Goal: Task Accomplishment & Management: Complete application form

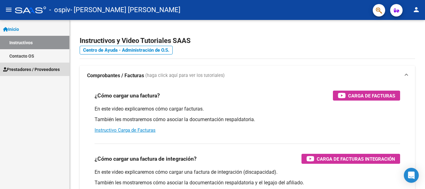
click at [43, 68] on span "Prestadores / Proveedores" at bounding box center [31, 69] width 57 height 7
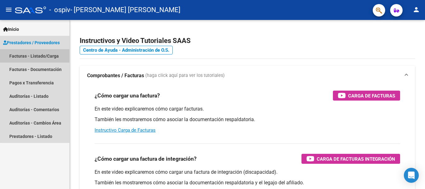
click at [46, 54] on link "Facturas - Listado/Carga" at bounding box center [34, 55] width 69 height 13
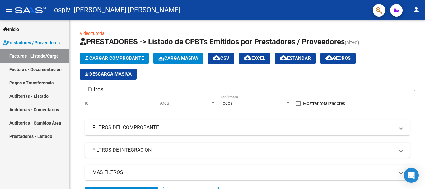
click at [21, 69] on link "Facturas - Documentación" at bounding box center [34, 69] width 69 height 13
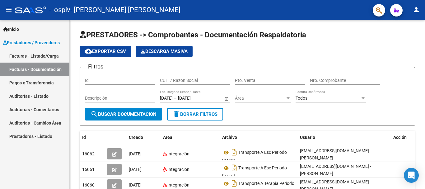
click at [35, 57] on link "Facturas - Listado/Carga" at bounding box center [34, 55] width 69 height 13
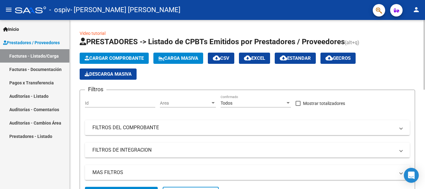
click at [121, 60] on span "Cargar Comprobante" at bounding box center [114, 58] width 59 height 6
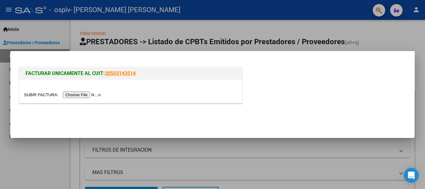
click at [78, 94] on input "file" at bounding box center [63, 95] width 79 height 7
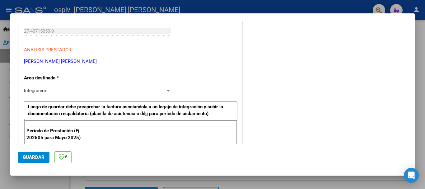
scroll to position [125, 0]
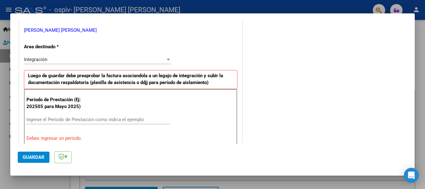
click at [126, 67] on div "Integración Seleccionar Area" at bounding box center [97, 62] width 147 height 15
click at [132, 60] on div "Integración" at bounding box center [95, 60] width 142 height 6
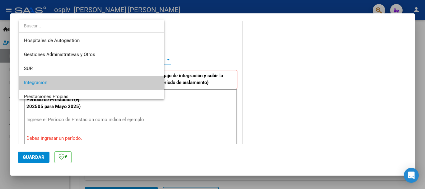
scroll to position [23, 0]
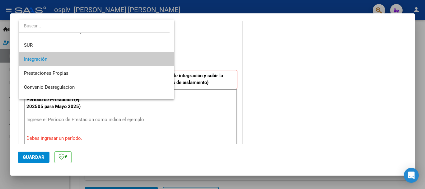
click at [132, 60] on span "Integración" at bounding box center [96, 59] width 145 height 14
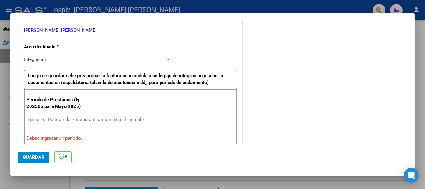
click at [92, 120] on input "Ingrese el Período de Prestación como indica el ejemplo" at bounding box center [98, 120] width 144 height 6
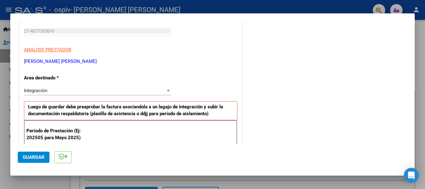
scroll to position [0, 0]
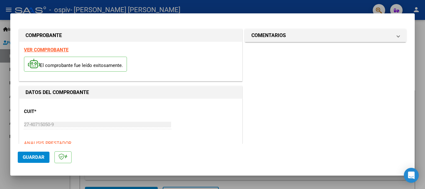
type input "202509"
click at [220, 65] on div "El comprobante fue leído exitosamente." at bounding box center [131, 65] width 214 height 23
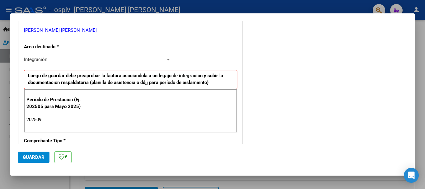
scroll to position [156, 0]
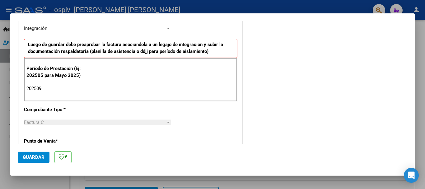
drag, startPoint x: 37, startPoint y: 156, endPoint x: 176, endPoint y: 155, distance: 138.9
click at [41, 156] on span "Guardar" at bounding box center [34, 157] width 22 height 6
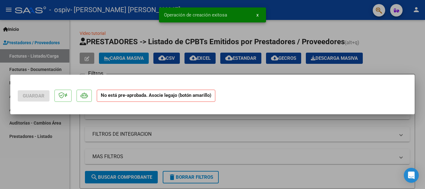
scroll to position [0, 0]
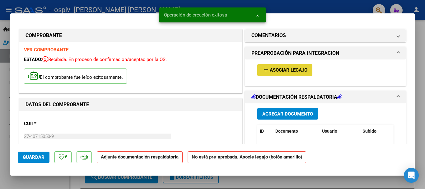
click at [275, 74] on button "add Asociar Legajo" at bounding box center [284, 70] width 55 height 12
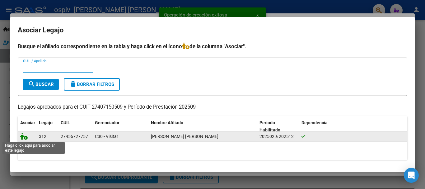
click at [22, 138] on icon at bounding box center [23, 136] width 7 height 7
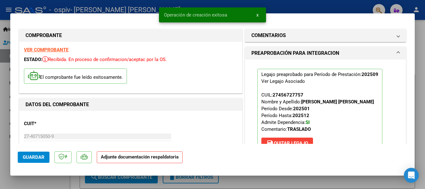
scroll to position [125, 0]
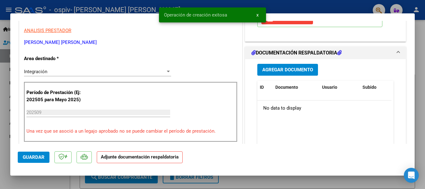
click at [286, 70] on span "Agregar Documento" at bounding box center [287, 70] width 51 height 6
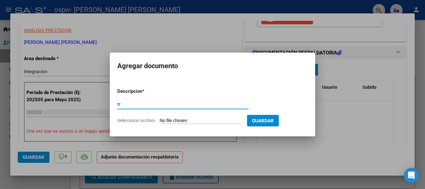
type input "t"
type input "TRANSPORTE A TERAPIA PERIODO [DATE]"
click at [168, 120] on input "Seleccionar Archivo" at bounding box center [201, 121] width 83 height 6
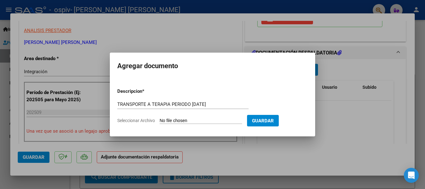
type input "C:\fakepath\DOC A TERAPIA PERIODO [DATE].pdf"
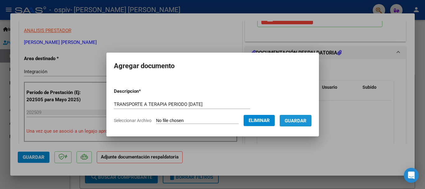
click at [304, 119] on span "Guardar" at bounding box center [296, 121] width 22 height 6
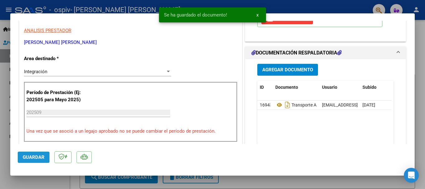
drag, startPoint x: 33, startPoint y: 155, endPoint x: 286, endPoint y: 73, distance: 265.3
click at [53, 148] on mat-dialog-actions "Guardar" at bounding box center [213, 156] width 390 height 25
click at [417, 40] on div at bounding box center [212, 94] width 425 height 189
type input "$ 0,00"
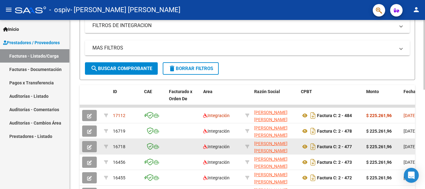
scroll to position [0, 0]
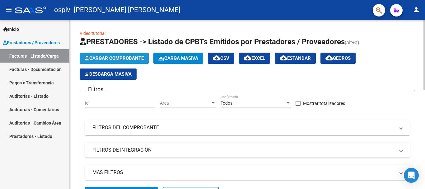
click at [115, 57] on span "Cargar Comprobante" at bounding box center [114, 58] width 59 height 6
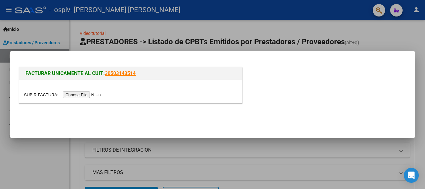
click at [98, 95] on input "file" at bounding box center [63, 95] width 79 height 7
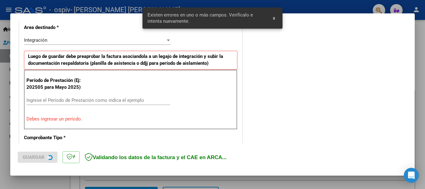
scroll to position [186, 0]
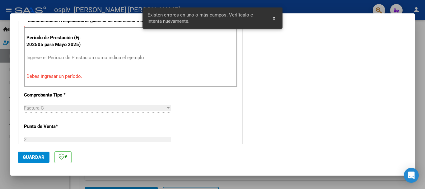
click at [68, 60] on input "Ingrese el Período de Prestación como indica el ejemplo" at bounding box center [98, 58] width 144 height 6
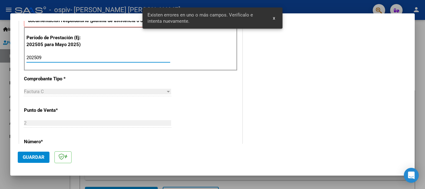
type input "202509"
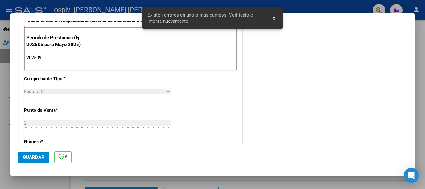
click at [214, 100] on div "CUIT * 27-40715050-9 Ingresar CUIT ANALISIS PRESTADOR [PERSON_NAME] [PERSON_NAM…" at bounding box center [130, 146] width 223 height 469
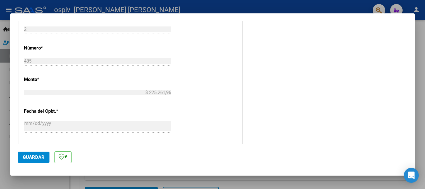
scroll to position [374, 0]
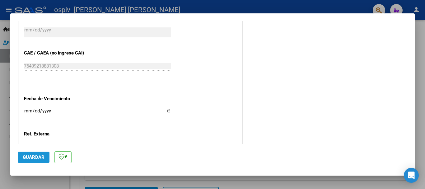
click at [39, 159] on span "Guardar" at bounding box center [34, 157] width 22 height 6
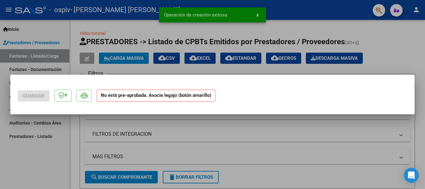
scroll to position [0, 0]
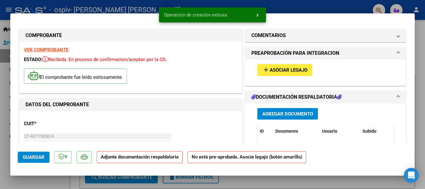
click at [284, 68] on span "Asociar Legajo" at bounding box center [289, 71] width 38 height 6
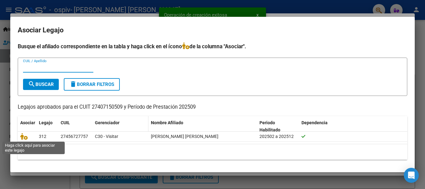
drag, startPoint x: 25, startPoint y: 135, endPoint x: 99, endPoint y: 118, distance: 75.9
click at [29, 133] on div at bounding box center [27, 136] width 14 height 7
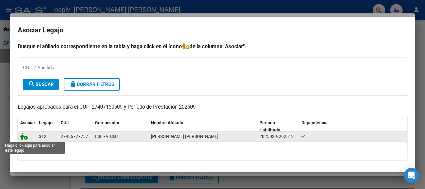
click at [25, 137] on icon at bounding box center [23, 136] width 7 height 7
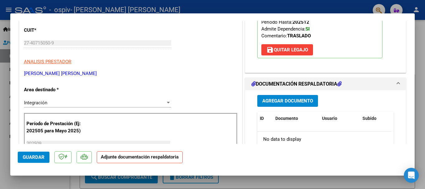
scroll to position [62, 0]
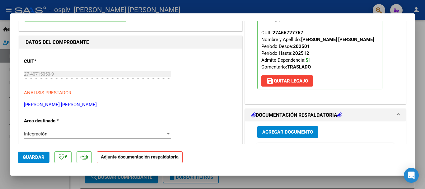
click at [283, 127] on button "Agregar Documento" at bounding box center [287, 132] width 61 height 12
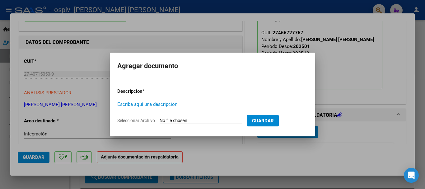
click at [168, 104] on input "Escriba aquí una descripcion" at bounding box center [182, 104] width 131 height 6
type input "TRANSPORTE A ESC PERIODO [DATE]"
click at [173, 117] on form "Descripcion * TRANSPORTE A ESC PERIODO [DATE] Escriba aquí una descripcion Sele…" at bounding box center [212, 105] width 191 height 45
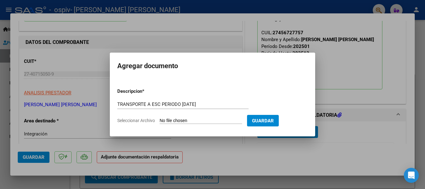
click at [177, 119] on input "Seleccionar Archivo" at bounding box center [201, 121] width 83 height 6
type input "C:\fakepath\DOC A ESC PERIODO [DATE].pdf"
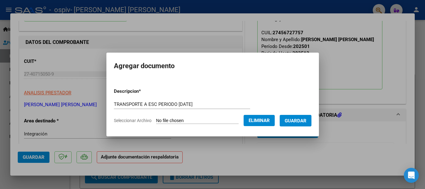
click at [303, 118] on span "Guardar" at bounding box center [296, 121] width 22 height 6
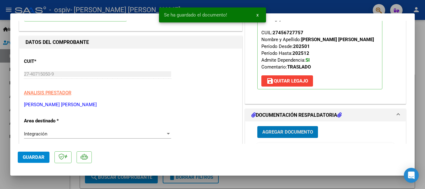
click at [421, 40] on div at bounding box center [212, 94] width 425 height 189
type input "$ 0,00"
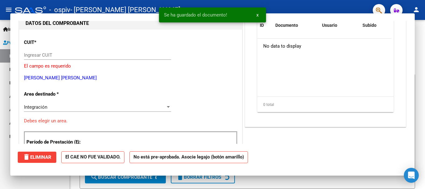
scroll to position [66, 0]
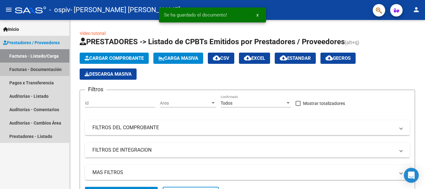
click at [37, 64] on link "Facturas - Documentación" at bounding box center [34, 69] width 69 height 13
